Goal: Transaction & Acquisition: Purchase product/service

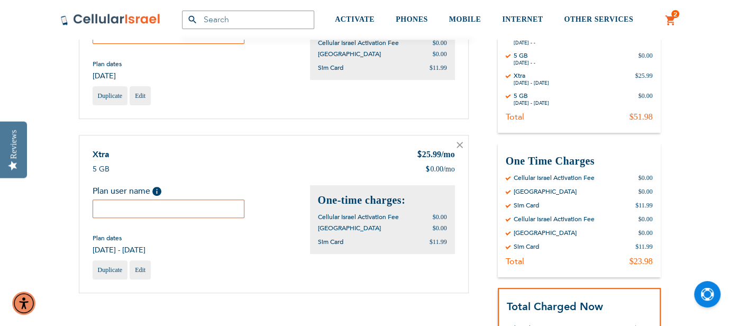
scroll to position [193, 0]
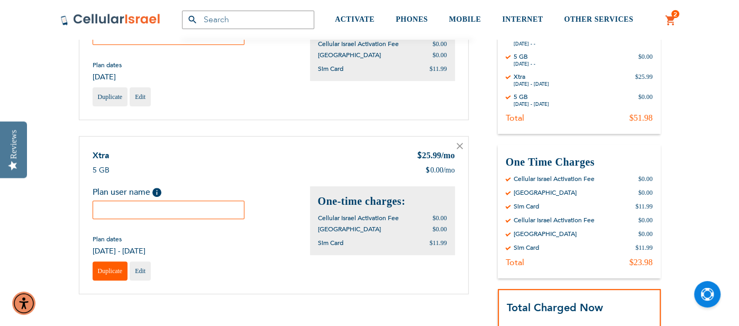
click at [104, 272] on span "Duplicate" at bounding box center [110, 270] width 25 height 7
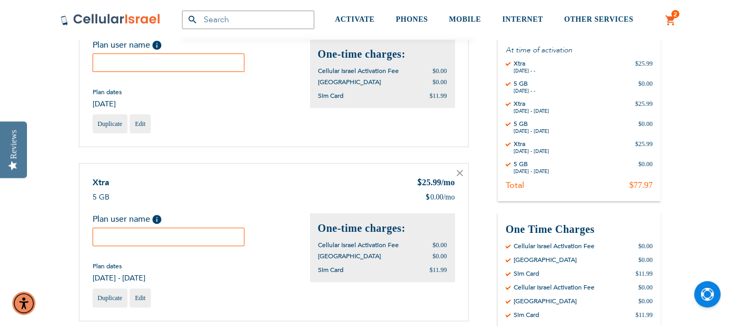
scroll to position [169, 0]
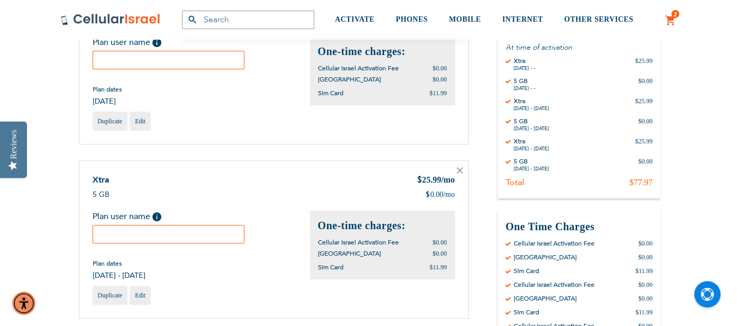
click at [458, 169] on icon at bounding box center [460, 170] width 6 height 6
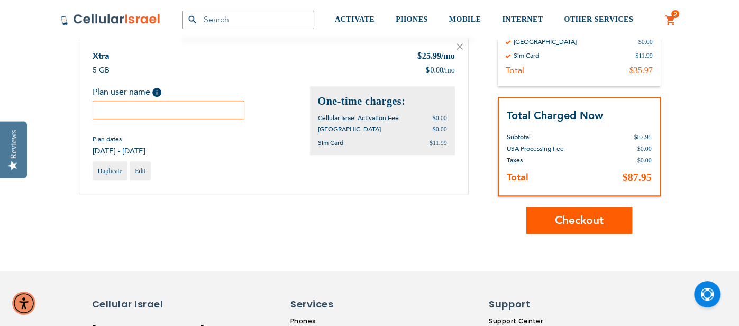
scroll to position [467, 0]
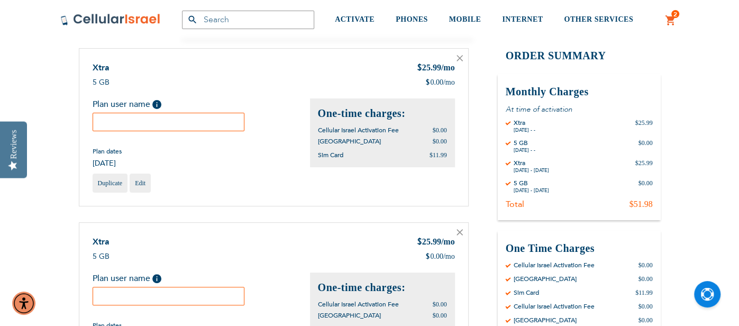
scroll to position [107, 0]
click at [459, 232] on icon at bounding box center [460, 232] width 6 height 6
click at [458, 231] on icon at bounding box center [459, 232] width 5 height 5
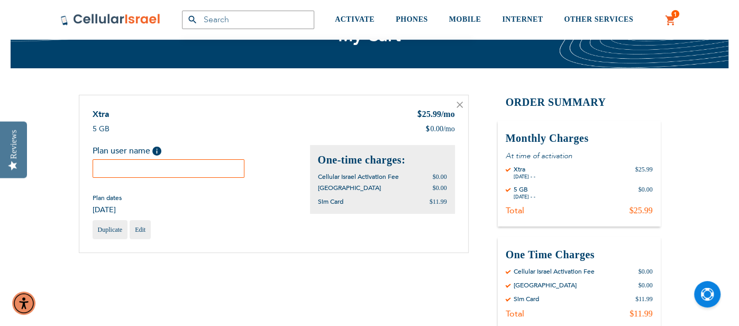
scroll to position [59, 0]
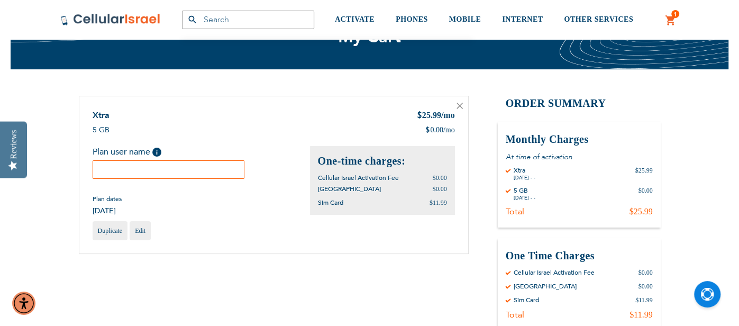
click at [167, 172] on input "text" at bounding box center [169, 169] width 152 height 19
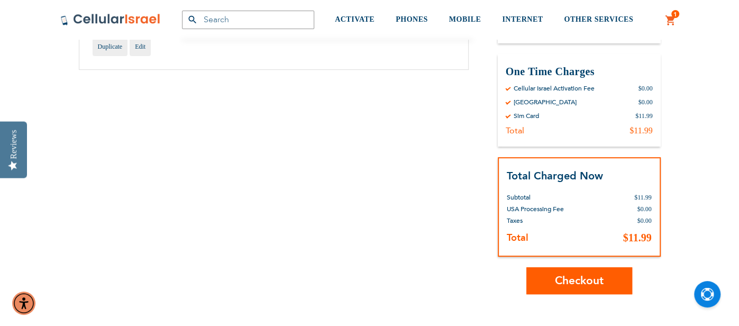
scroll to position [245, 0]
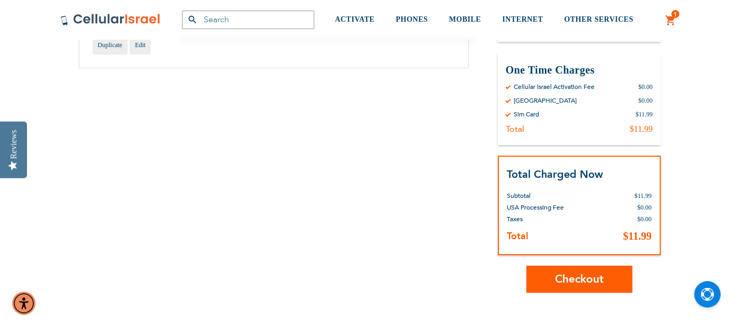
type input "Yonatan Benizri"
click at [566, 282] on span "Checkout" at bounding box center [579, 279] width 49 height 15
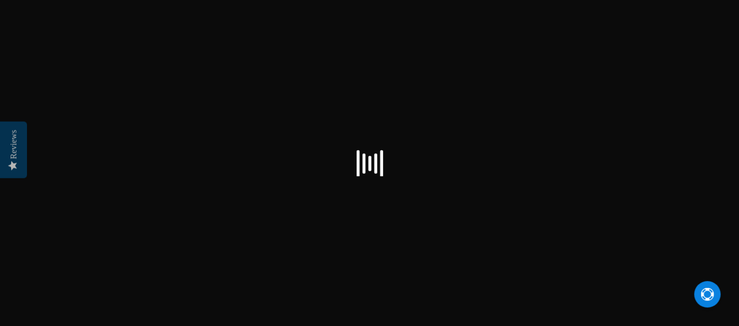
scroll to position [2, 0]
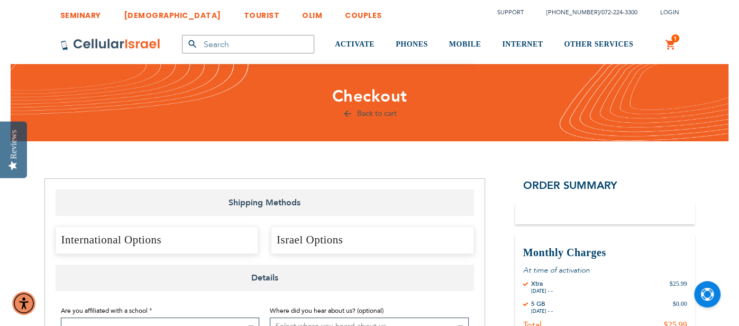
select select "US"
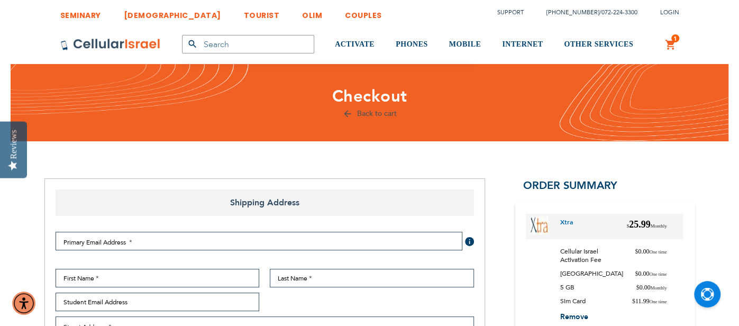
checkbox input "false"
select select "US"
checkbox input "true"
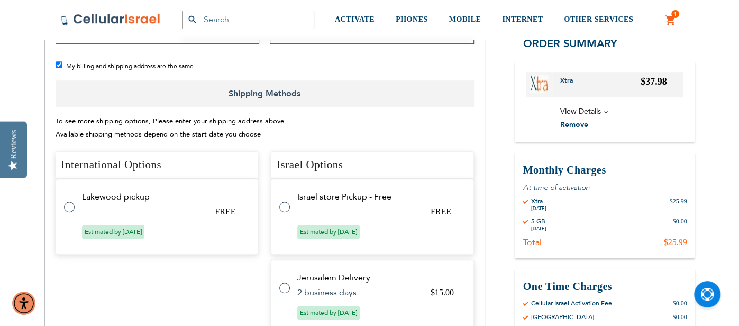
scroll to position [381, 0]
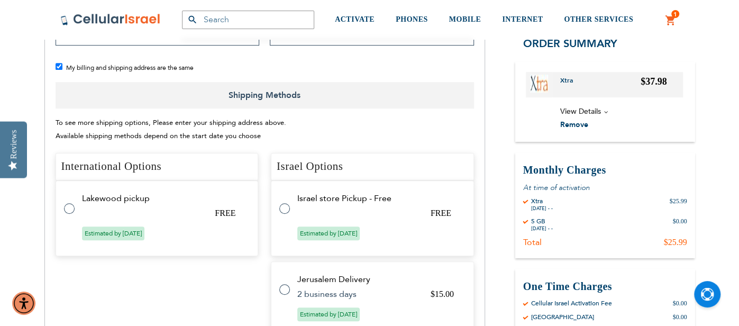
click at [286, 202] on label at bounding box center [289, 202] width 21 height 0
radio input "true"
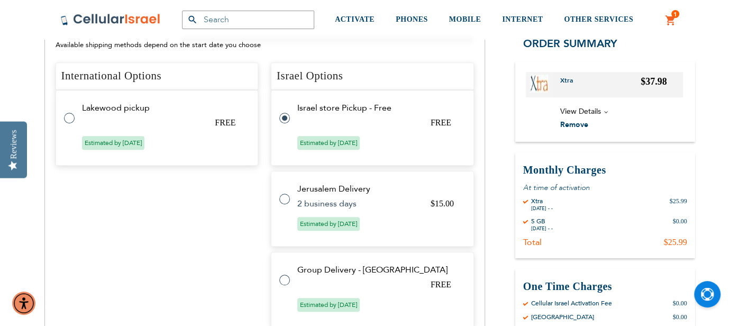
scroll to position [447, 0]
click at [288, 274] on label at bounding box center [289, 274] width 21 height 0
radio input "false"
radio input "true"
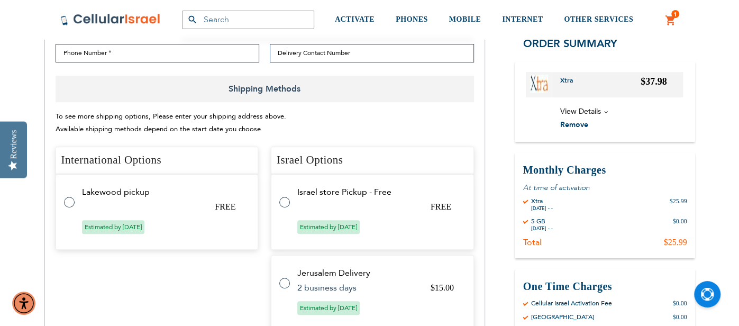
scroll to position [363, 0]
click at [573, 110] on span "View Details" at bounding box center [581, 112] width 41 height 10
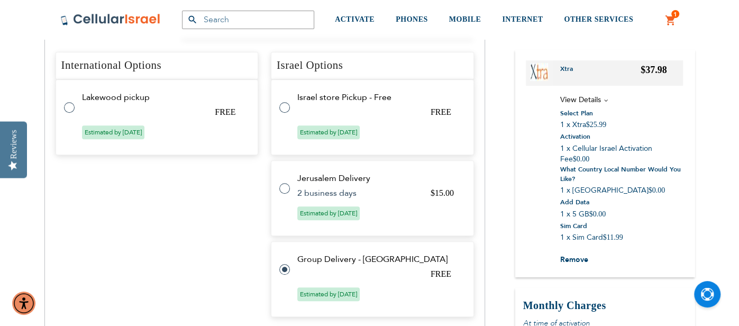
scroll to position [457, 0]
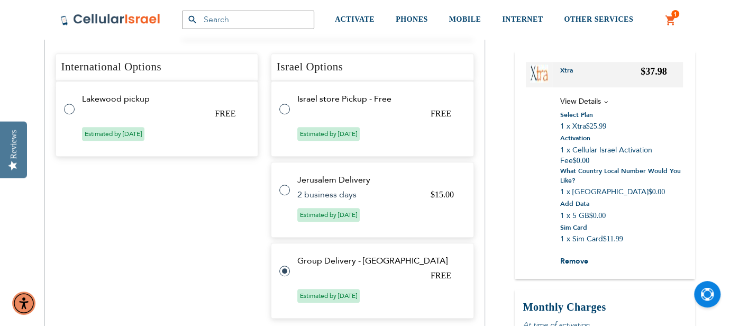
click at [282, 103] on label at bounding box center [289, 103] width 21 height 0
radio input "true"
radio input "false"
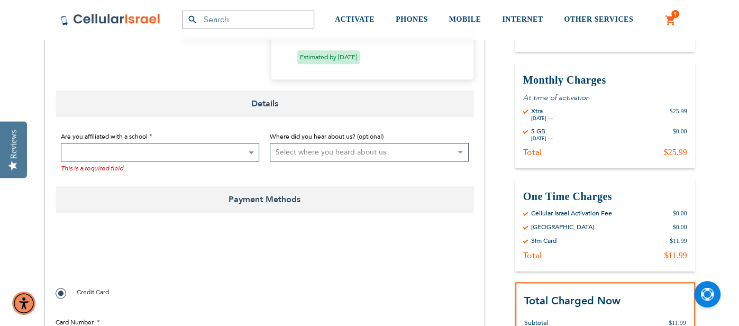
scroll to position [697, 0]
click at [241, 152] on span at bounding box center [160, 151] width 199 height 19
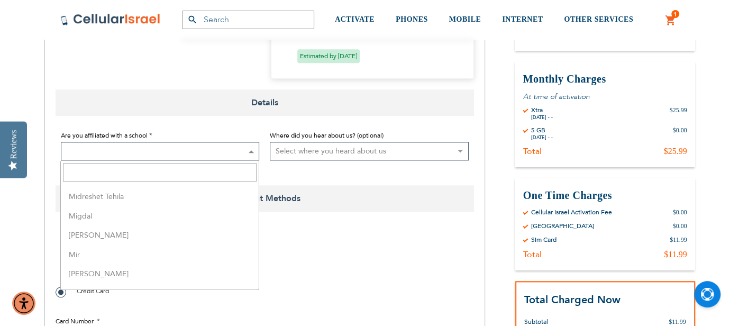
scroll to position [1785, 0]
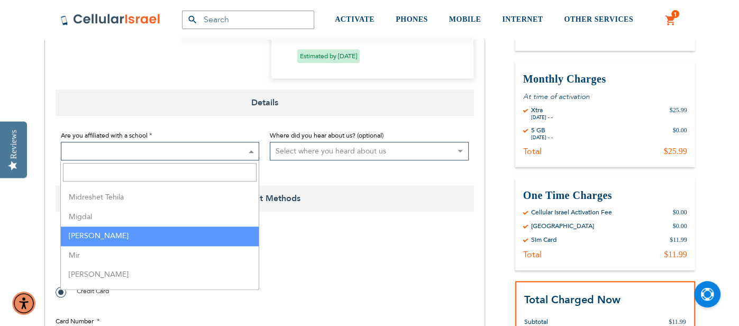
select select "113"
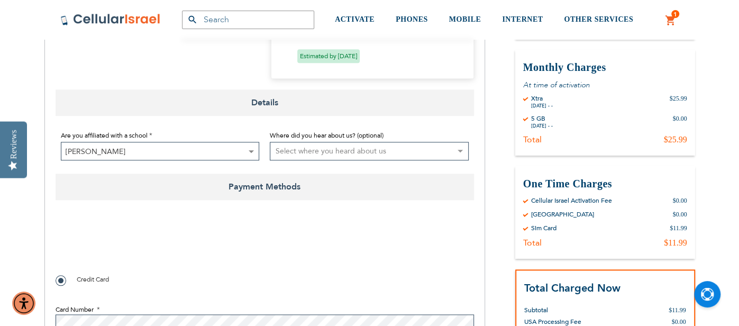
click at [325, 152] on select "Select where you heard about us Existing Customer Friend Other School/Group BP …" at bounding box center [369, 151] width 199 height 19
select select "25"
click at [270, 142] on select "Select where you heard about us Existing Customer Friend Other School/Group BP …" at bounding box center [369, 151] width 199 height 19
checkbox input "true"
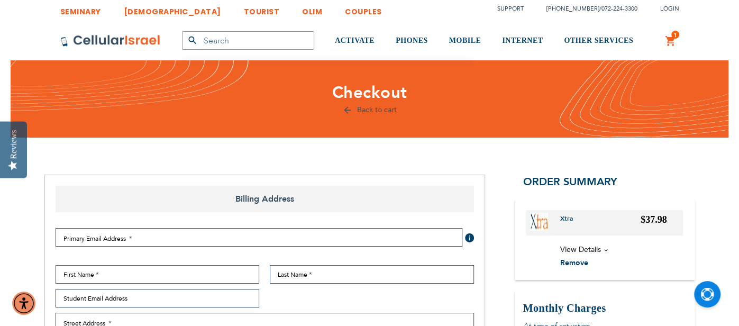
scroll to position [0, 0]
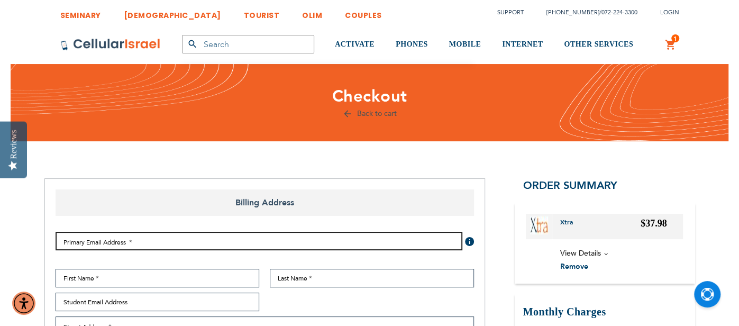
click at [277, 240] on input "Email Address" at bounding box center [259, 241] width 407 height 19
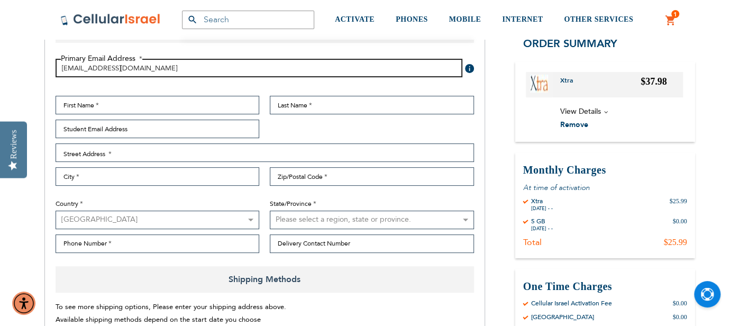
scroll to position [177, 0]
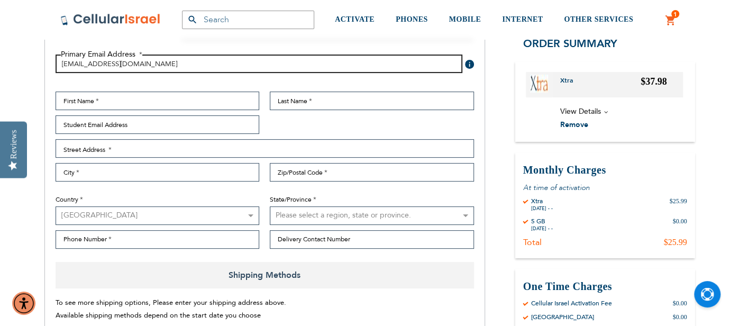
type input "[EMAIL_ADDRESS][DOMAIN_NAME]"
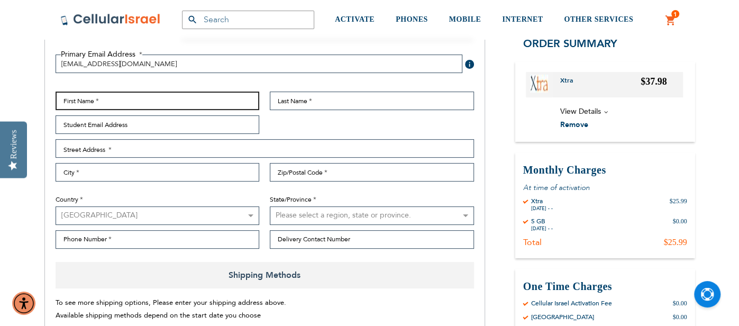
click at [178, 105] on input "First Name" at bounding box center [158, 101] width 204 height 19
type input "[PERSON_NAME]"
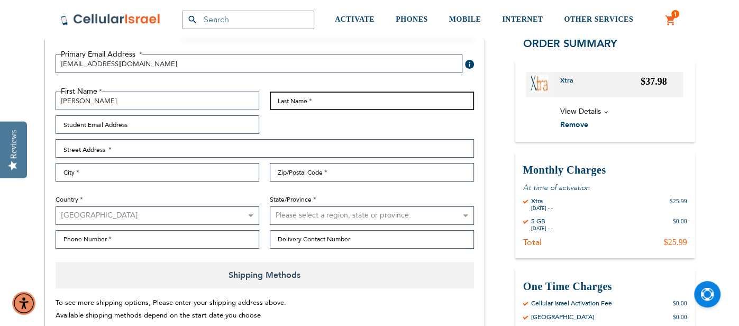
click at [351, 104] on input "Last Name" at bounding box center [372, 101] width 204 height 19
type input "[PERSON_NAME]"
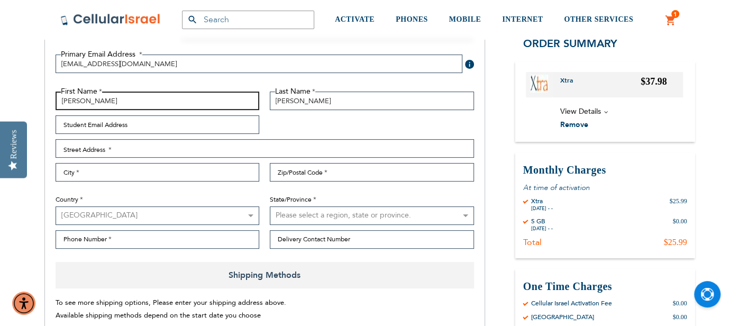
click at [211, 99] on input "[PERSON_NAME]" at bounding box center [158, 101] width 204 height 19
type input "C"
type input "Yonatan"
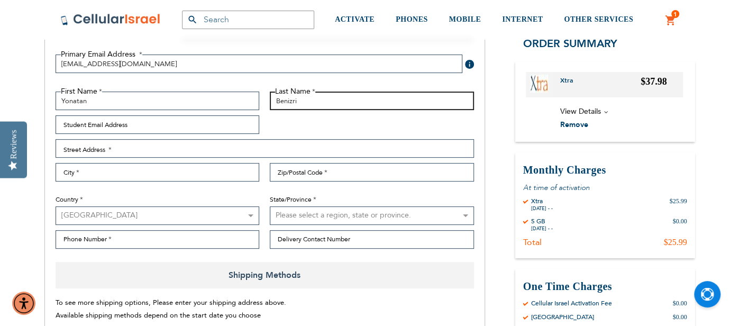
type input "Benizri"
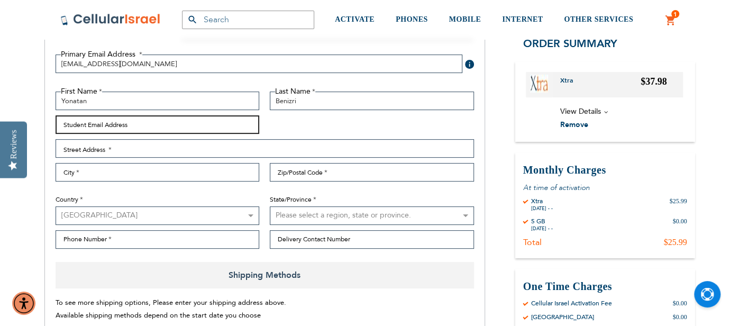
click at [141, 127] on input "Student Email Address" at bounding box center [158, 124] width 204 height 19
checkbox input "false"
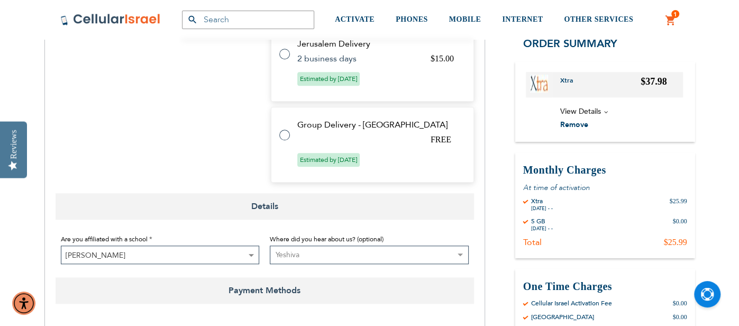
scroll to position [132, 0]
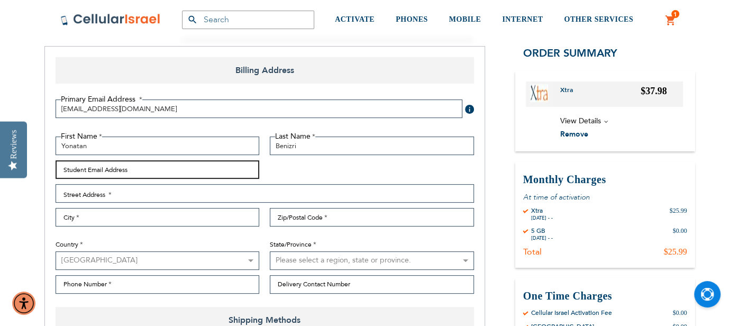
click at [115, 173] on input "Student Email Address" at bounding box center [158, 169] width 204 height 19
type input "[EMAIL_ADDRESS][DOMAIN_NAME]"
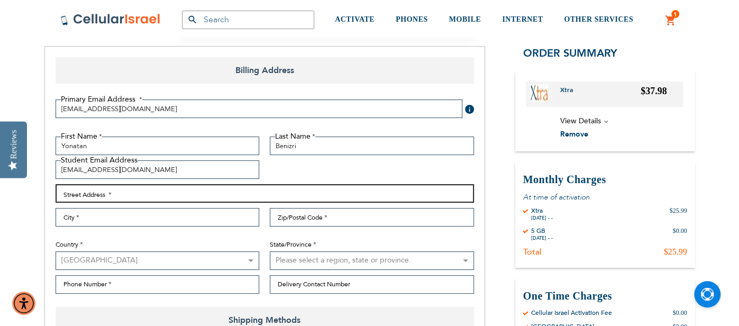
click at [132, 197] on input "Street Address: Line 1" at bounding box center [265, 193] width 419 height 19
type input "5767 Fairside"
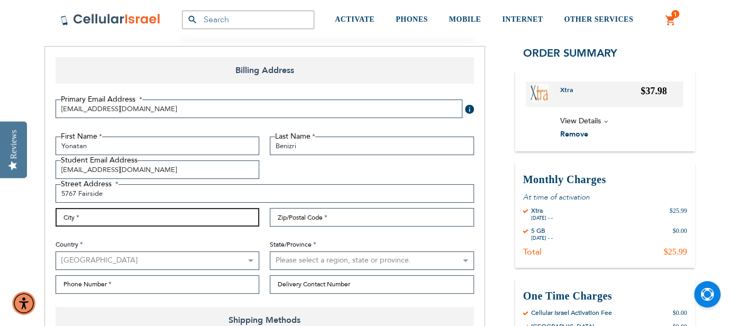
click at [134, 221] on input "City" at bounding box center [158, 217] width 204 height 19
type input "Montrea"
type input "[GEOGRAPHIC_DATA]"
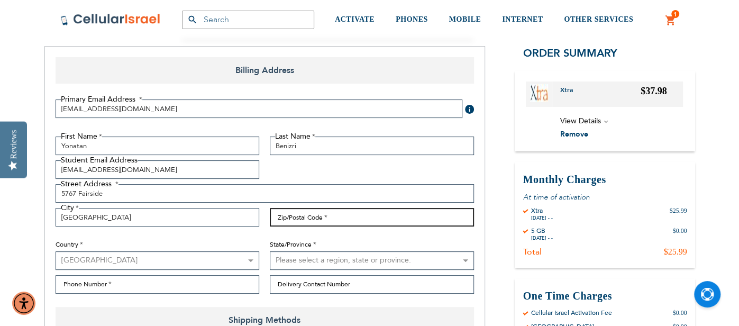
click at [291, 216] on input "Zip/Postal Code" at bounding box center [372, 217] width 204 height 19
type input "H"
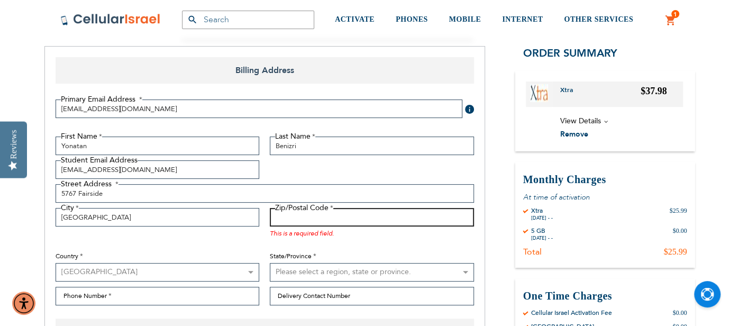
type input "h"
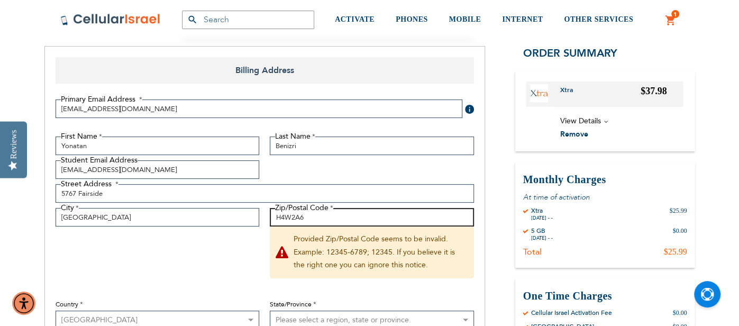
type input "H4W2A6"
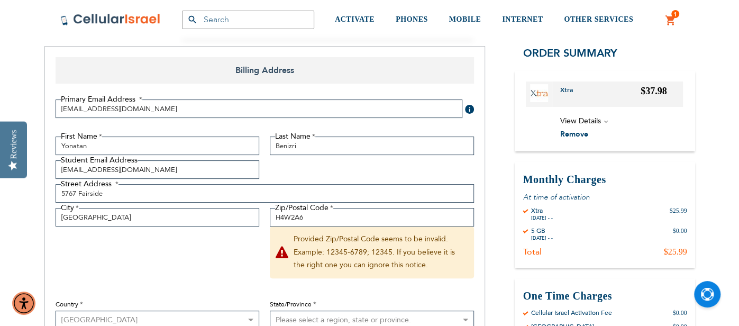
click at [163, 263] on div "First Name [GEOGRAPHIC_DATA] Last Name [GEOGRAPHIC_DATA] Student Email Address …" at bounding box center [264, 248] width 429 height 222
click at [209, 257] on div "First Name [GEOGRAPHIC_DATA] Last Name [GEOGRAPHIC_DATA] Student Email Address …" at bounding box center [264, 248] width 429 height 222
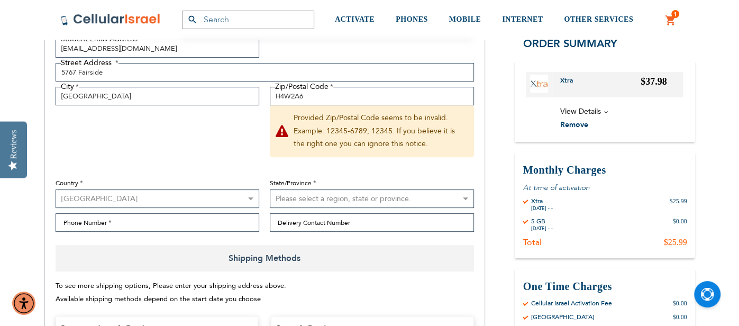
scroll to position [255, 0]
click at [167, 200] on select "[GEOGRAPHIC_DATA] [GEOGRAPHIC_DATA] [GEOGRAPHIC_DATA] [GEOGRAPHIC_DATA] [GEOGRA…" at bounding box center [158, 197] width 204 height 19
select select "CA"
click at [56, 188] on select "[GEOGRAPHIC_DATA] [GEOGRAPHIC_DATA] [GEOGRAPHIC_DATA] [GEOGRAPHIC_DATA] [GEOGRA…" at bounding box center [158, 197] width 204 height 19
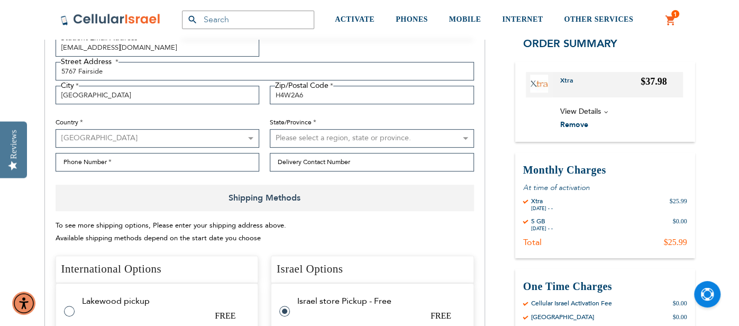
click at [350, 142] on select "Please select a region, state or province. [GEOGRAPHIC_DATA] [GEOGRAPHIC_DATA] …" at bounding box center [372, 138] width 204 height 19
select select "76"
click at [270, 129] on select "Please select a region, state or province. [GEOGRAPHIC_DATA] [GEOGRAPHIC_DATA] …" at bounding box center [372, 138] width 204 height 19
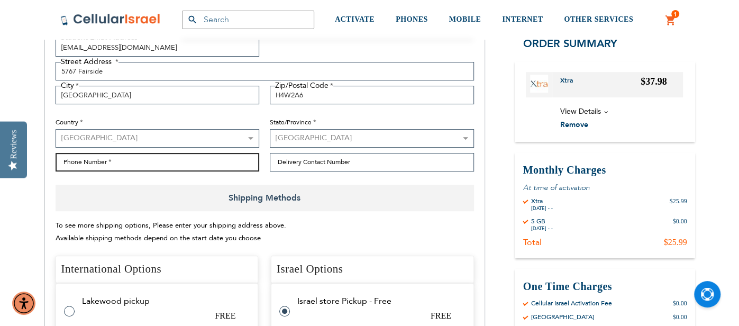
click at [209, 166] on input "Phone Number" at bounding box center [158, 162] width 204 height 19
type input "[PHONE_NUMBER]"
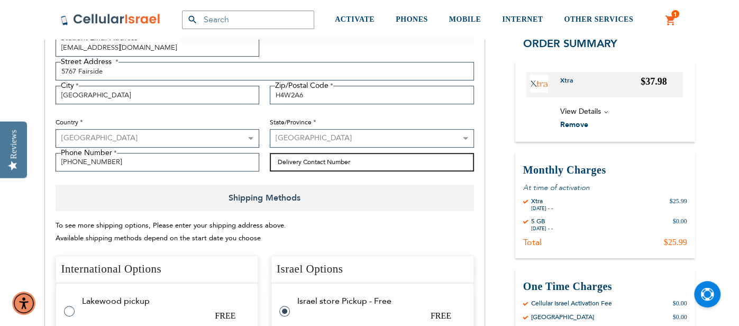
click at [291, 167] on input "Delivery Contact Number" at bounding box center [372, 162] width 204 height 19
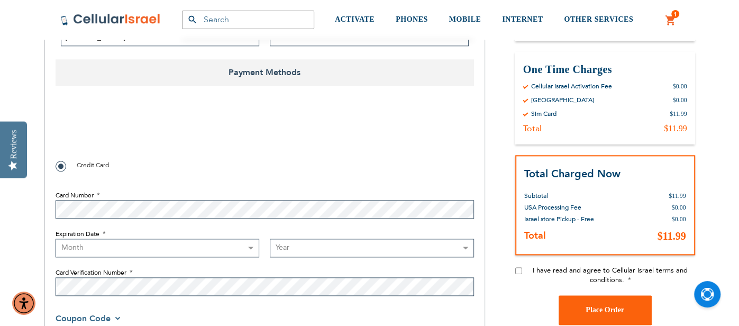
scroll to position [811, 0]
type input "5149094637"
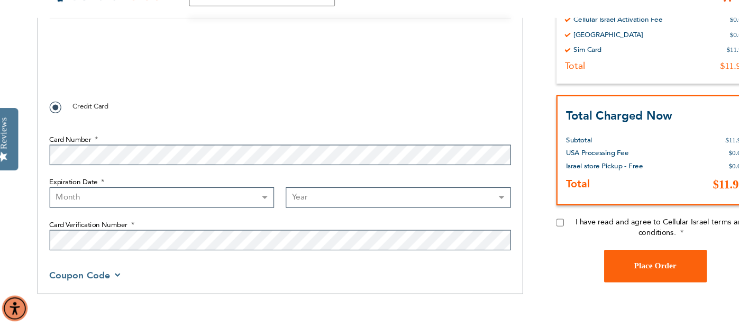
scroll to position [856, 0]
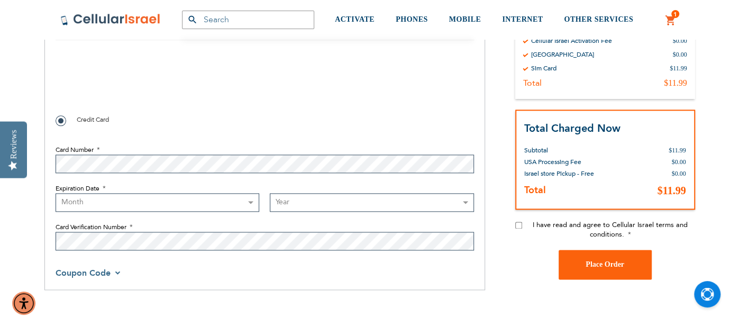
checkbox input "false"
click at [123, 201] on select "Month [DATE] - [DATE] - [DATE] - [DATE] - [DATE] - [DATE] - [DATE] - [DATE] - […" at bounding box center [158, 202] width 204 height 19
select select "5"
click at [56, 194] on select "Month [DATE] - [DATE] - [DATE] - [DATE] - [DATE] - [DATE] - [DATE] - [DATE] - […" at bounding box center [158, 202] width 204 height 19
click at [296, 204] on select "Year [DATE] 2026 2027 2028 2029 2030 2031 2032 2033 2034 2035 2036 2037 2038 20…" at bounding box center [372, 202] width 204 height 19
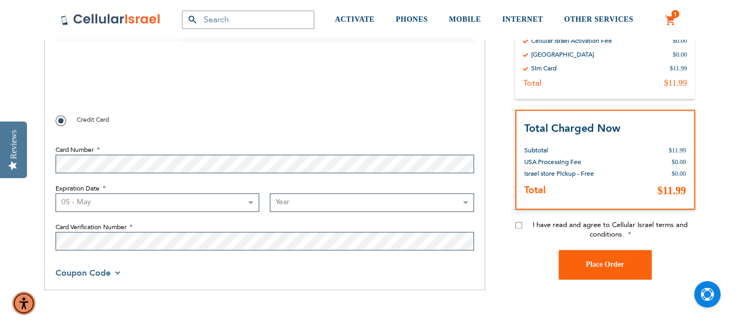
select select "2030"
click at [270, 194] on select "Year [DATE] 2026 2027 2028 2029 2030 2031 2032 2033 2034 2035 2036 2037 2038 20…" at bounding box center [372, 202] width 204 height 19
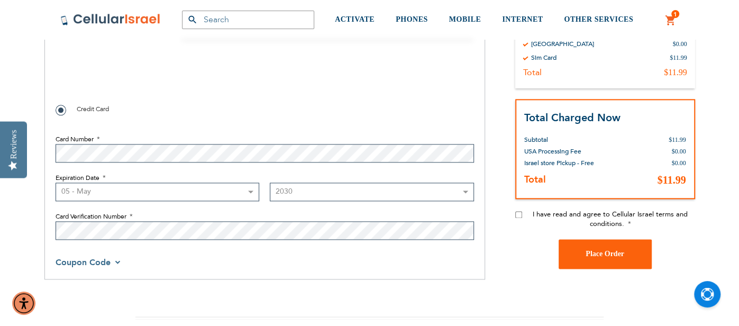
scroll to position [865, 0]
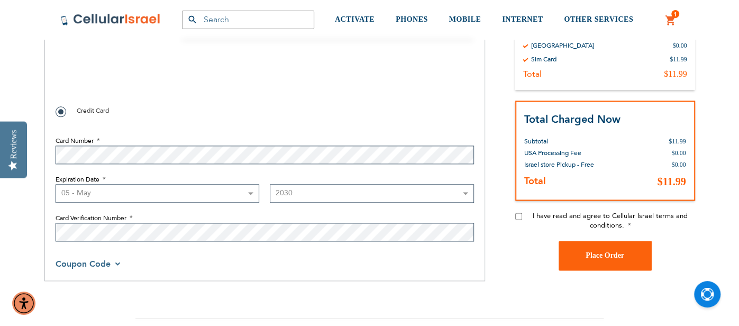
checkbox input "true"
click at [621, 259] on span "Place Order" at bounding box center [605, 255] width 39 height 8
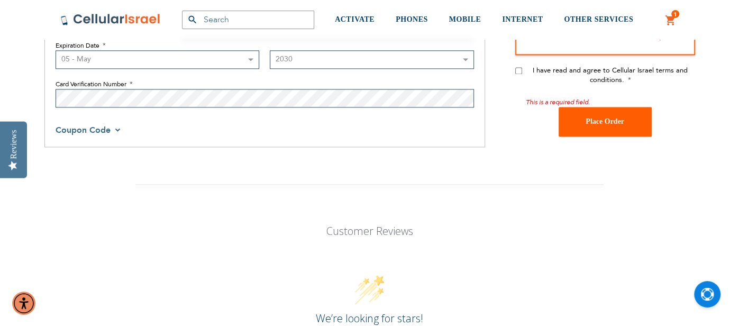
scroll to position [1000, 0]
click at [519, 70] on input "I have read and agree to Cellular Israel terms and conditions." at bounding box center [519, 70] width 7 height 7
checkbox input "true"
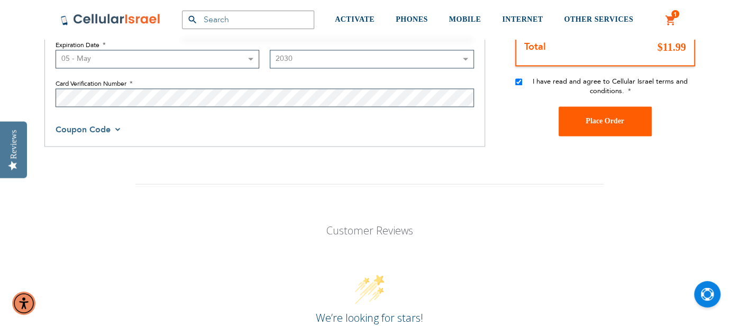
click at [597, 121] on span "Place Order" at bounding box center [605, 121] width 39 height 8
